Goal: Information Seeking & Learning: Learn about a topic

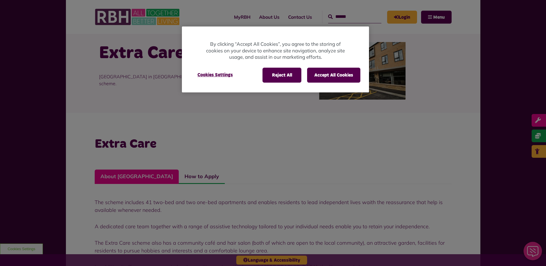
scroll to position [29, 0]
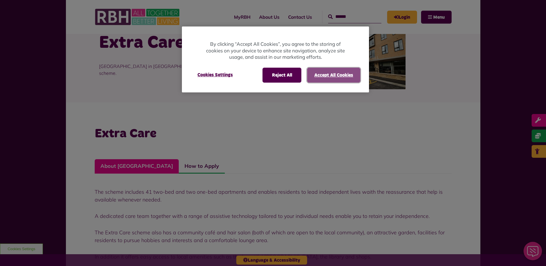
click at [330, 76] on button "Accept All Cookies" at bounding box center [333, 75] width 53 height 15
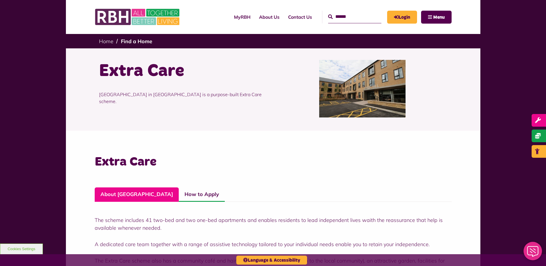
scroll to position [0, 0]
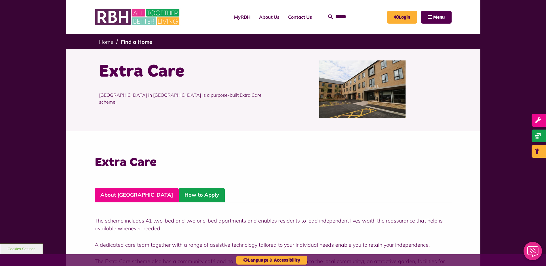
click at [179, 200] on link "How to Apply" at bounding box center [202, 195] width 46 height 14
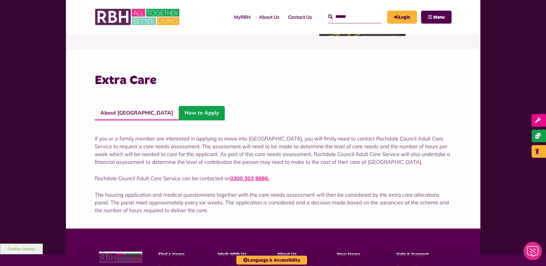
scroll to position [86, 0]
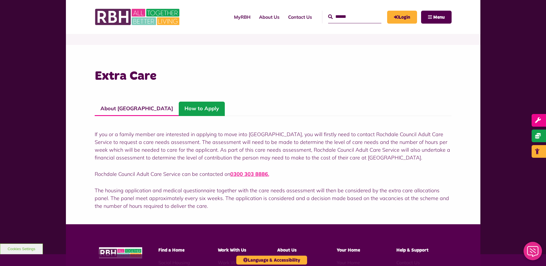
click at [511, 152] on div "Extra Care About Hare Hill How to Apply The scheme includes 41 two-bed and two …" at bounding box center [273, 134] width 546 height 179
